Goal: Task Accomplishment & Management: Manage account settings

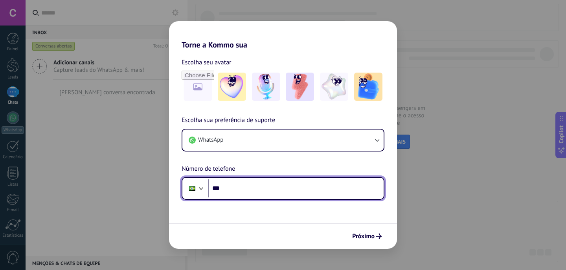
click at [247, 188] on input "***" at bounding box center [295, 188] width 175 height 18
type input "**********"
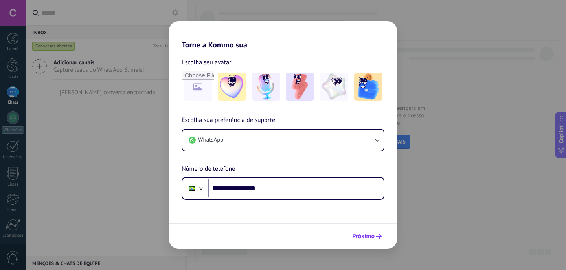
click at [376, 239] on icon "submit" at bounding box center [378, 236] width 5 height 5
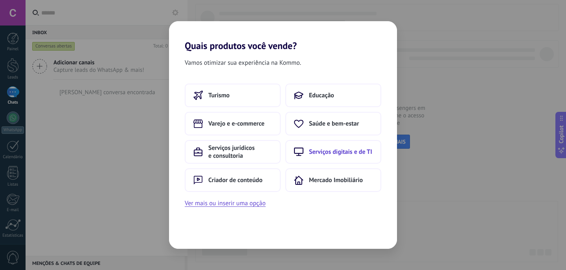
click at [322, 148] on span "Serviços digitais e de TI" at bounding box center [340, 152] width 63 height 8
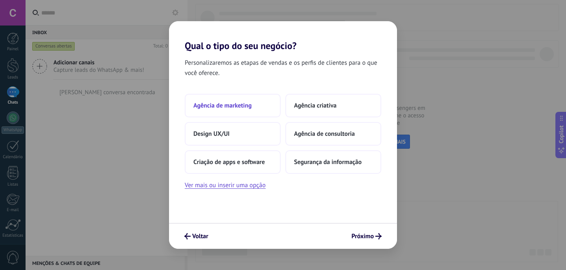
click at [227, 103] on span "Agência de marketing" at bounding box center [222, 106] width 58 height 8
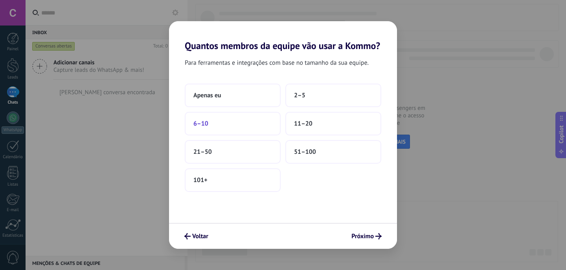
click at [211, 120] on button "6–10" at bounding box center [233, 124] width 96 height 24
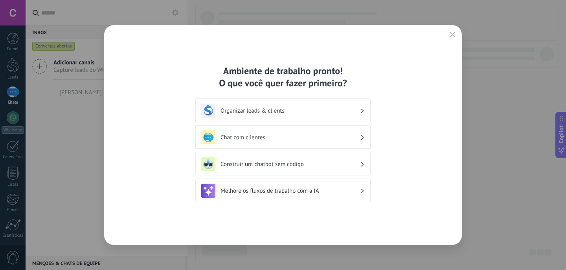
click at [284, 112] on h3 "Organizar leads & clients" at bounding box center [289, 110] width 139 height 7
click at [348, 109] on h3 "Organizar leads & clients" at bounding box center [289, 110] width 139 height 7
click at [360, 109] on div "Organizar leads & clients" at bounding box center [282, 111] width 163 height 14
click at [362, 110] on use at bounding box center [362, 110] width 3 height 4
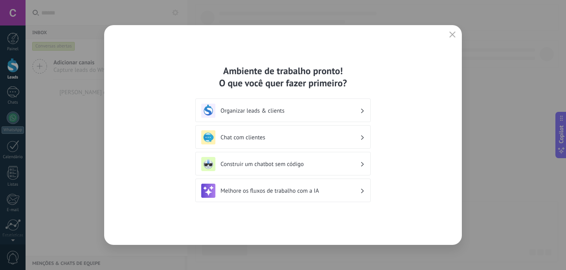
click at [321, 111] on h3 "Organizar leads & clients" at bounding box center [289, 110] width 139 height 7
click at [283, 111] on h3 "Organizar leads & clients" at bounding box center [289, 110] width 139 height 7
click at [255, 111] on h3 "Organizar leads & clients" at bounding box center [289, 110] width 139 height 7
click at [249, 111] on h3 "Organizar leads & clients" at bounding box center [289, 110] width 139 height 7
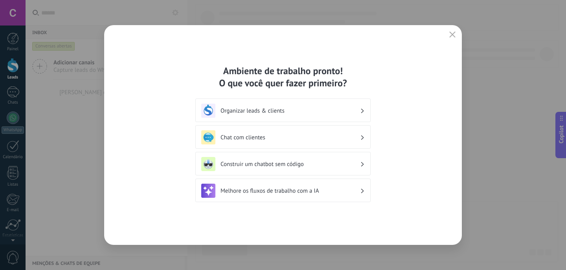
click at [263, 111] on h3 "Organizar leads & clients" at bounding box center [289, 110] width 139 height 7
click at [268, 111] on h3 "Organizar leads & clients" at bounding box center [289, 110] width 139 height 7
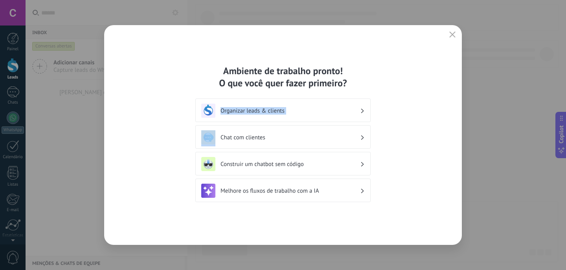
click at [350, 107] on h3 "Organizar leads & clients" at bounding box center [289, 110] width 139 height 7
click at [360, 107] on div "Organizar leads & clients" at bounding box center [282, 111] width 163 height 14
click at [450, 30] on button "button" at bounding box center [452, 34] width 10 height 11
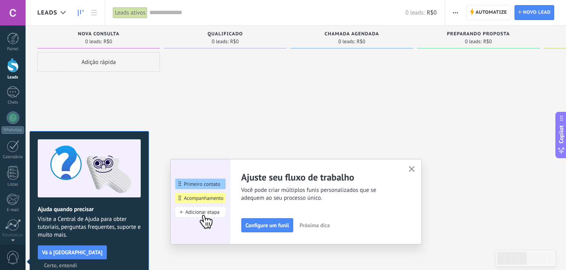
click at [411, 168] on icon "button" at bounding box center [411, 169] width 6 height 6
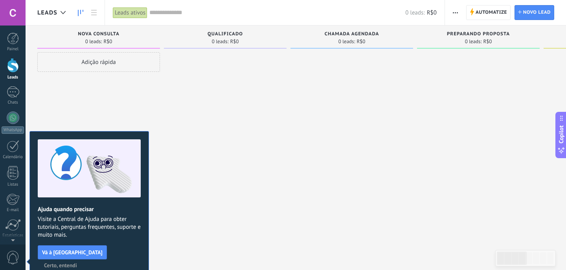
click at [77, 263] on span "Certo, entendi" at bounding box center [60, 265] width 33 height 5
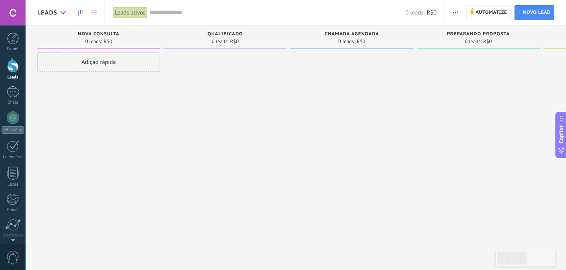
click at [112, 33] on span "Nova consulta" at bounding box center [99, 33] width 42 height 5
click at [114, 32] on span "Nova consulta" at bounding box center [99, 33] width 42 height 5
click at [109, 34] on span "Nova consulta" at bounding box center [99, 33] width 42 height 5
click at [101, 49] on div "Nova consulta 0 leads: R$0" at bounding box center [98, 39] width 123 height 27
click at [103, 34] on span "Nova consulta" at bounding box center [99, 33] width 42 height 5
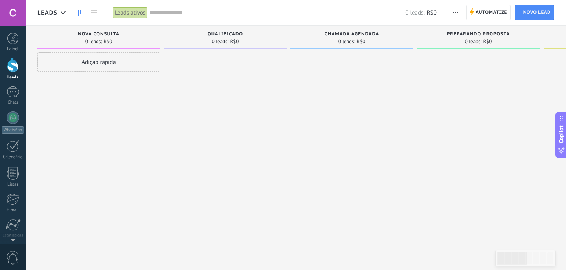
click at [103, 60] on div "Adição rápida" at bounding box center [98, 62] width 123 height 20
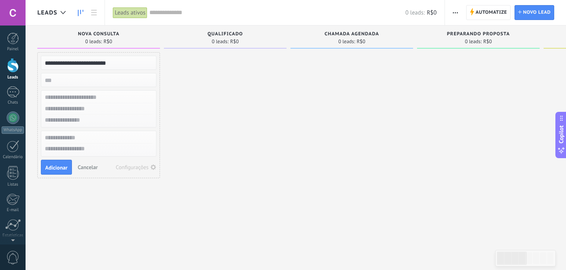
type input "**********"
click at [89, 97] on input "text" at bounding box center [97, 97] width 115 height 11
click at [97, 110] on input "text" at bounding box center [97, 108] width 115 height 11
click at [93, 120] on input "text" at bounding box center [97, 120] width 115 height 11
click at [236, 148] on div at bounding box center [225, 136] width 123 height 168
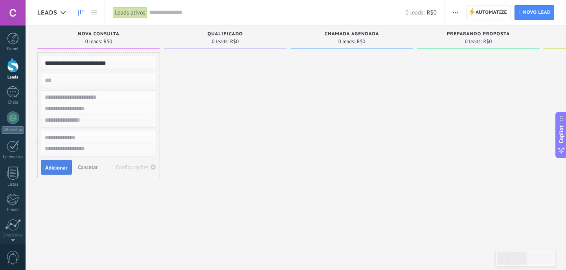
click at [68, 167] on button "Adicionar" at bounding box center [56, 167] width 31 height 15
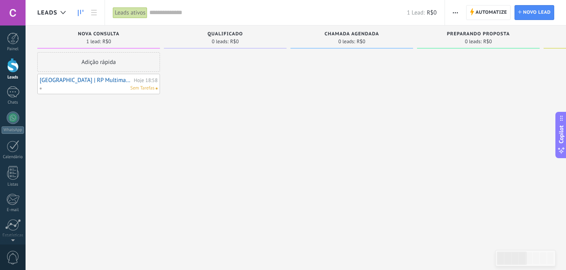
click at [78, 79] on link "[GEOGRAPHIC_DATA] | RP Multimarcas" at bounding box center [86, 80] width 92 height 7
click at [92, 79] on link "[GEOGRAPHIC_DATA] | RP Multimarcas" at bounding box center [86, 80] width 92 height 7
click at [82, 84] on div "[GEOGRAPHIC_DATA] | RP Multimarcas Hoje 18:58 Sem Tarefas" at bounding box center [99, 84] width 118 height 16
click at [84, 80] on link "[GEOGRAPHIC_DATA] | RP Multimarcas" at bounding box center [86, 80] width 92 height 7
click at [67, 80] on link "[GEOGRAPHIC_DATA] | RP Multimarcas" at bounding box center [86, 80] width 92 height 7
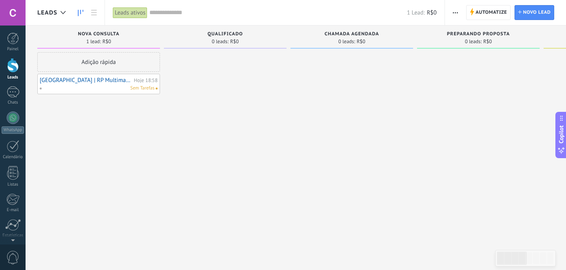
click at [67, 87] on div "Sem Tarefas" at bounding box center [96, 88] width 115 height 7
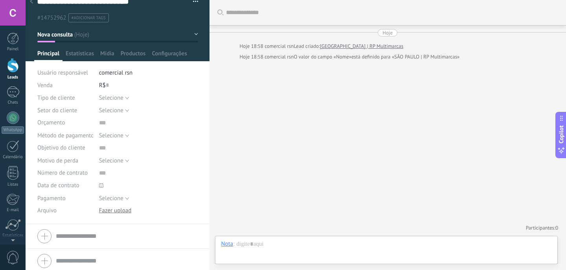
scroll to position [12, 0]
click at [117, 97] on span "Selecione" at bounding box center [111, 96] width 24 height 7
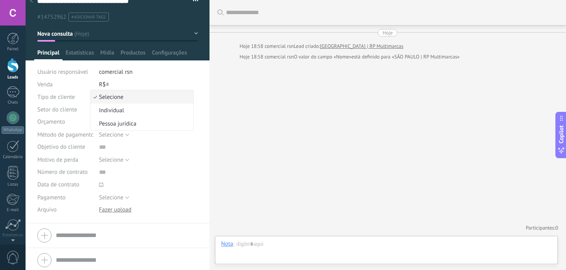
click at [117, 97] on span "Selecione" at bounding box center [140, 96] width 101 height 7
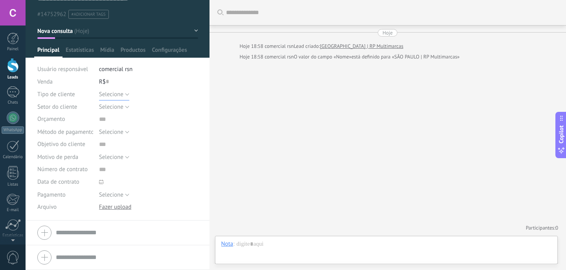
scroll to position [16, 0]
click at [82, 50] on span "Estatísticas" at bounding box center [80, 51] width 28 height 11
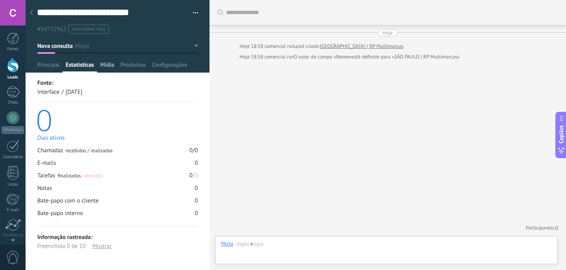
click at [108, 66] on span "Mídia" at bounding box center [107, 66] width 14 height 11
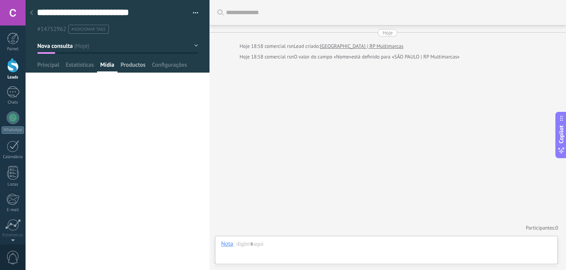
click at [130, 64] on span "Productos" at bounding box center [133, 66] width 25 height 11
click at [174, 63] on span "Configurações" at bounding box center [169, 66] width 35 height 11
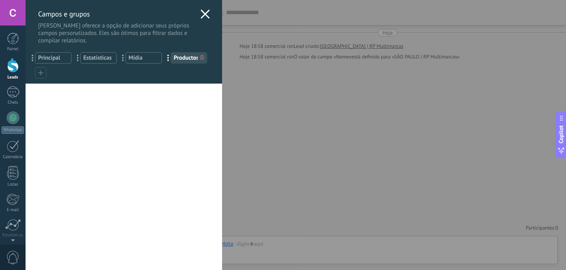
click at [205, 11] on use at bounding box center [204, 13] width 9 height 9
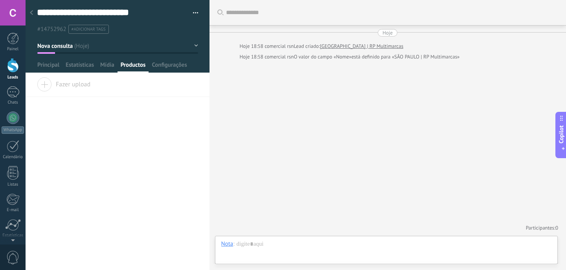
click at [31, 12] on use at bounding box center [31, 12] width 3 height 5
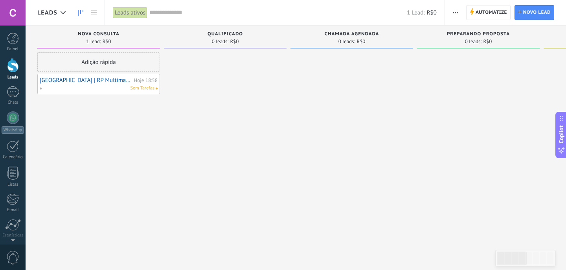
click at [71, 79] on link "[GEOGRAPHIC_DATA] | RP Multimarcas" at bounding box center [86, 80] width 92 height 7
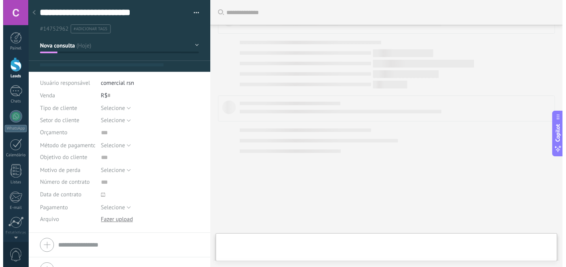
scroll to position [12, 0]
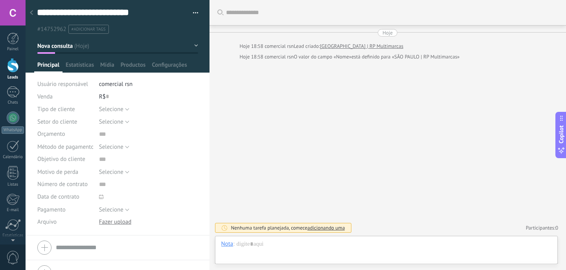
click at [192, 12] on button "button" at bounding box center [192, 13] width 11 height 12
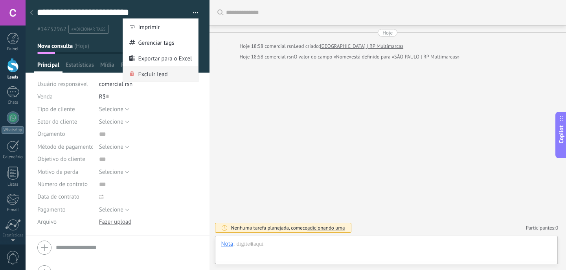
click at [146, 77] on span "Excluir lead" at bounding box center [152, 74] width 29 height 16
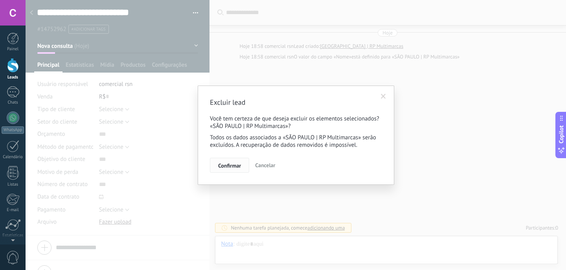
click at [233, 166] on span "Confirmar" at bounding box center [229, 165] width 23 height 5
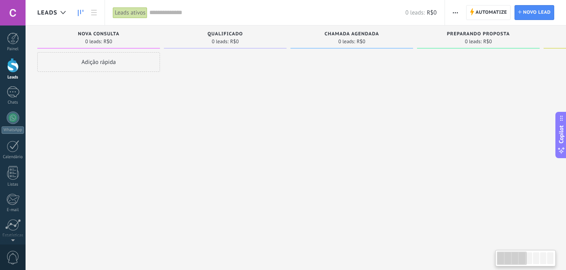
type textarea "**********"
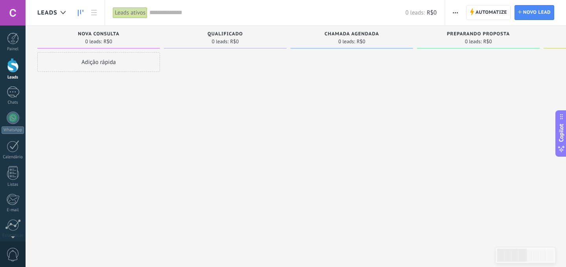
click at [83, 62] on div "Adição rápida" at bounding box center [98, 62] width 123 height 20
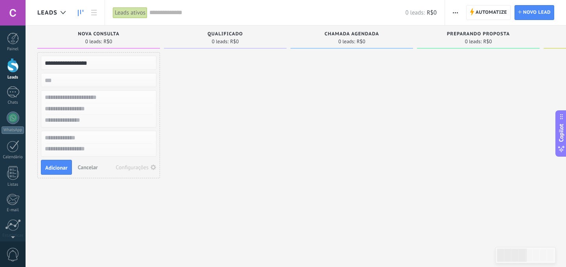
type input "**********"
click at [82, 97] on input "text" at bounding box center [97, 97] width 115 height 11
click at [94, 138] on input "text" at bounding box center [97, 137] width 115 height 11
type input "**********"
click at [79, 95] on input "text" at bounding box center [97, 97] width 115 height 11
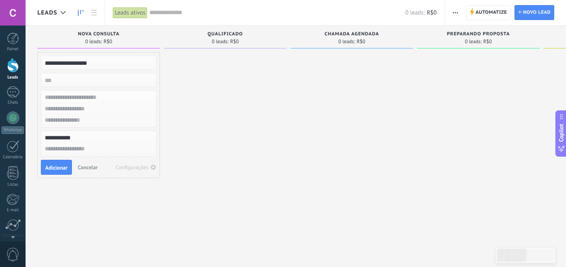
click at [87, 107] on input "text" at bounding box center [97, 108] width 115 height 11
paste input "**********"
drag, startPoint x: 87, startPoint y: 110, endPoint x: 152, endPoint y: 110, distance: 65.6
click at [152, 110] on input "**********" at bounding box center [97, 108] width 115 height 11
click at [44, 109] on input "**********" at bounding box center [97, 108] width 115 height 11
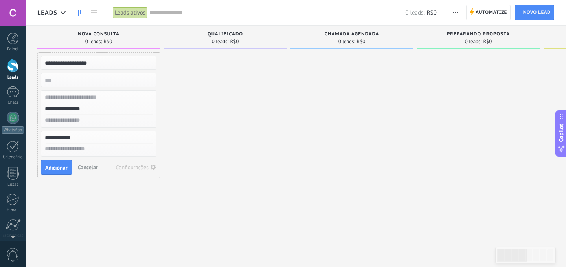
type input "**********"
click at [94, 101] on input "text" at bounding box center [97, 97] width 115 height 11
type input "**********"
click at [55, 170] on span "Adicionar" at bounding box center [56, 167] width 22 height 5
